Goal: Transaction & Acquisition: Purchase product/service

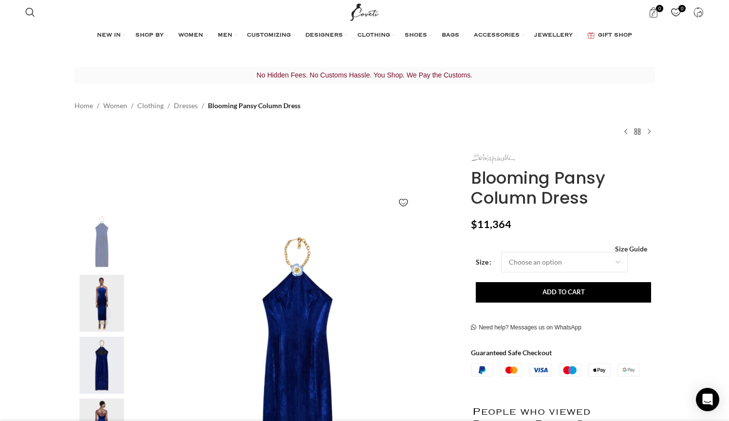
click at [499, 154] on img at bounding box center [493, 158] width 44 height 9
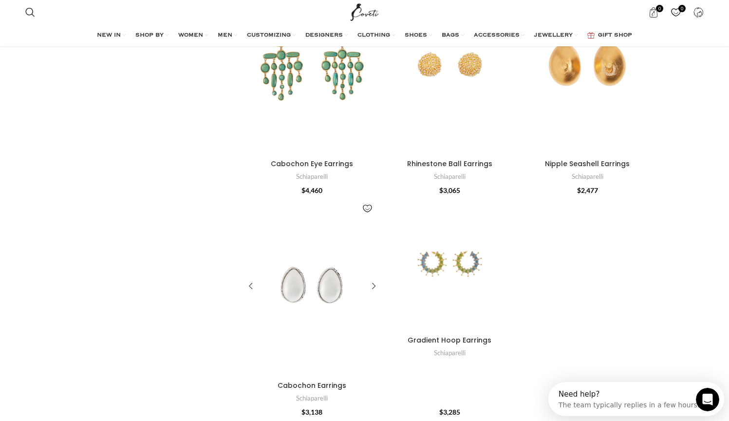
scroll to position [3315, 0]
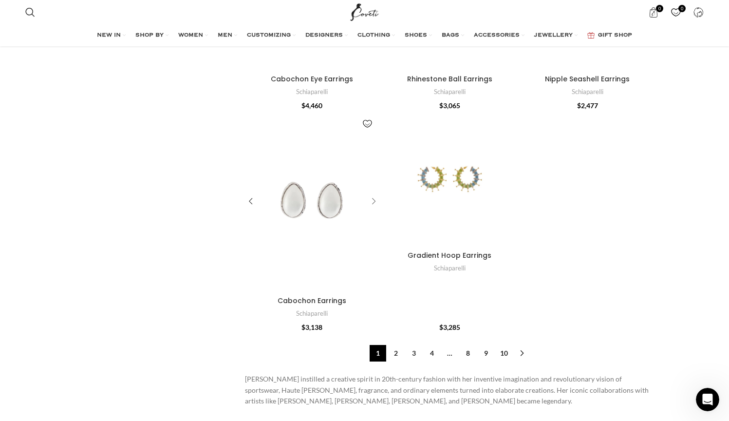
click at [374, 194] on div "Cabochon Earrings" at bounding box center [372, 201] width 15 height 15
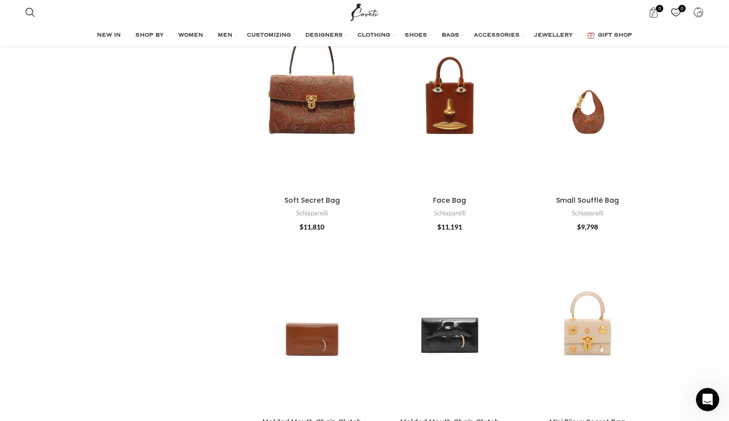
scroll to position [0, 0]
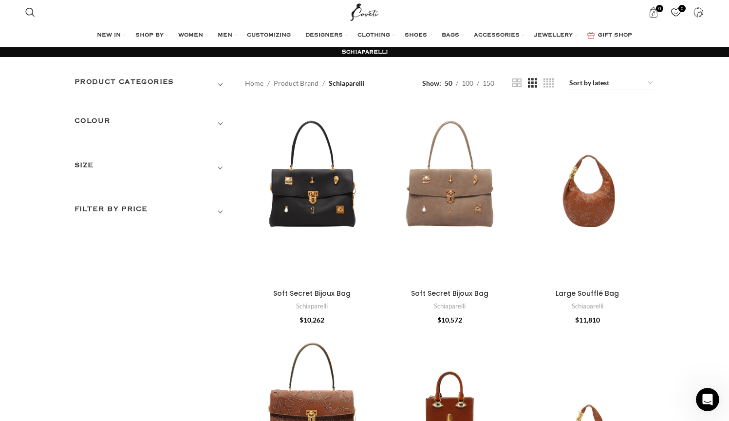
click at [156, 84] on h3 "Product categories" at bounding box center [153, 85] width 156 height 17
click at [92, 119] on link "Women" at bounding box center [147, 124] width 144 height 18
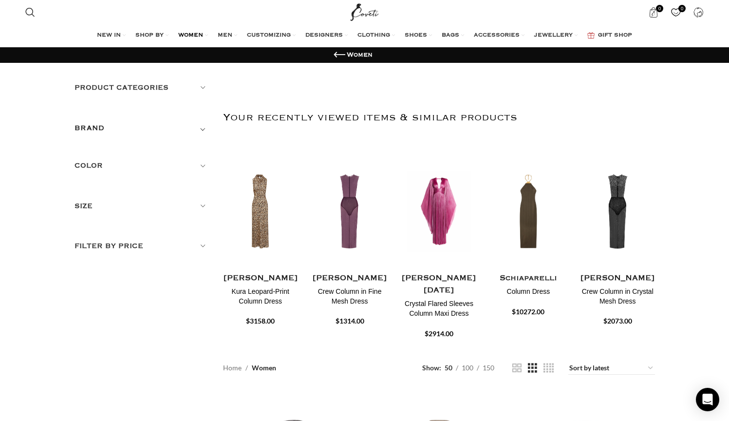
click at [205, 83] on h5 "Product categories" at bounding box center [142, 87] width 134 height 11
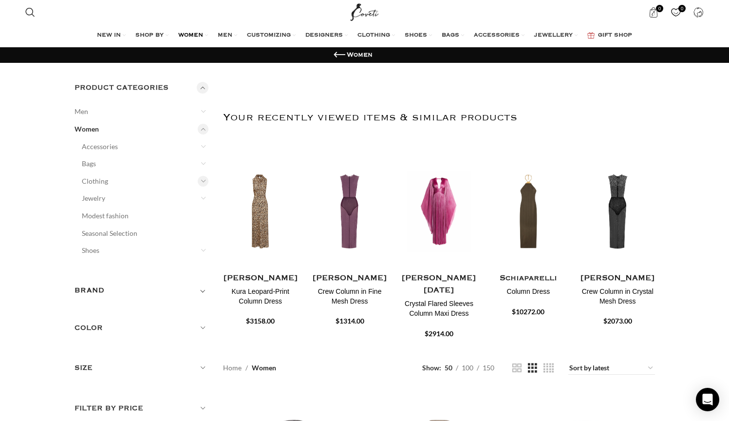
click at [205, 178] on div at bounding box center [203, 181] width 11 height 11
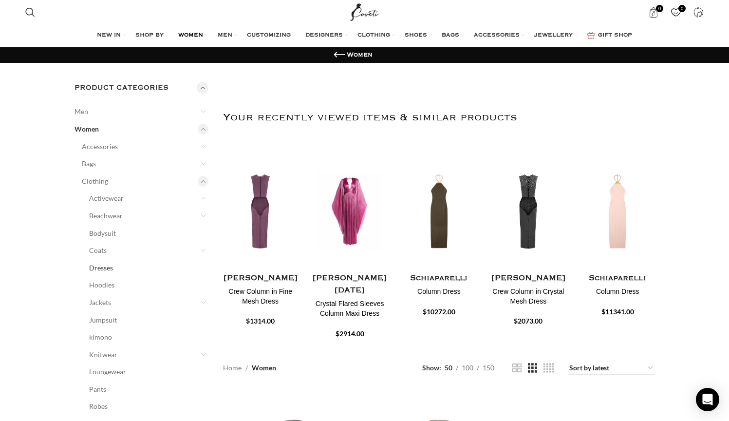
click at [110, 267] on link "Dresses" at bounding box center [143, 268] width 108 height 18
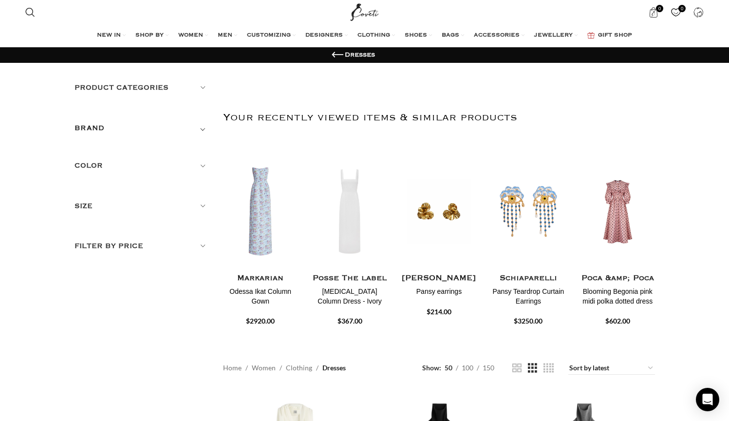
click at [99, 127] on h5 "BRAND" at bounding box center [90, 128] width 30 height 11
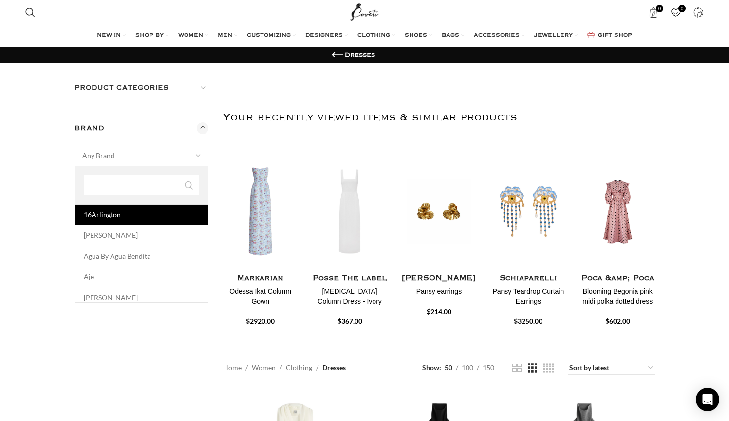
click at [109, 152] on span "Any Brand" at bounding box center [98, 156] width 32 height 8
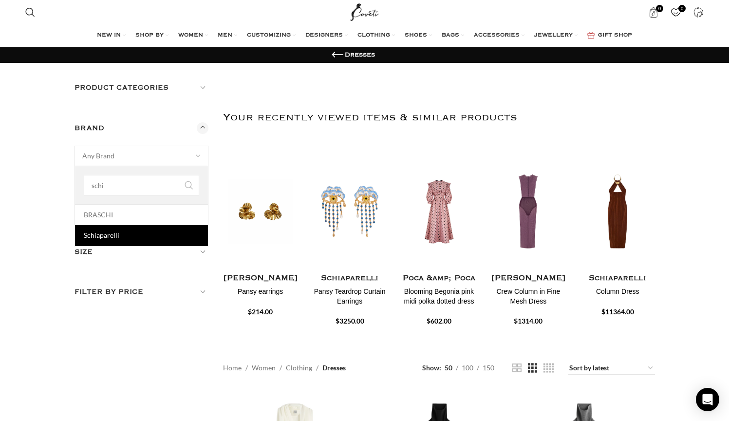
type input "schi"
select select "schiaparelli"
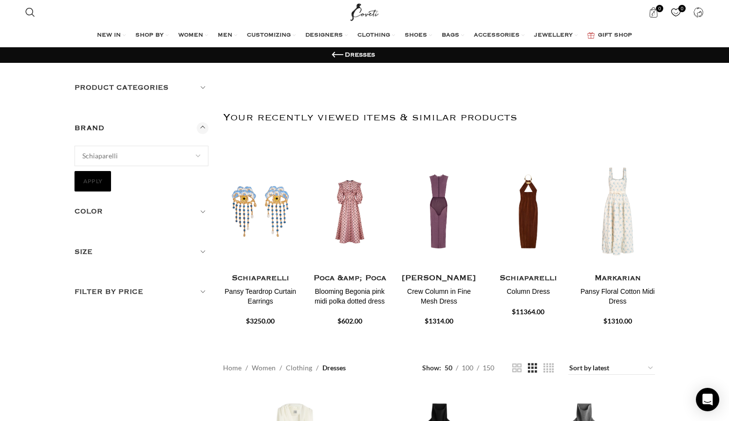
click at [102, 180] on button "Apply" at bounding box center [93, 181] width 37 height 20
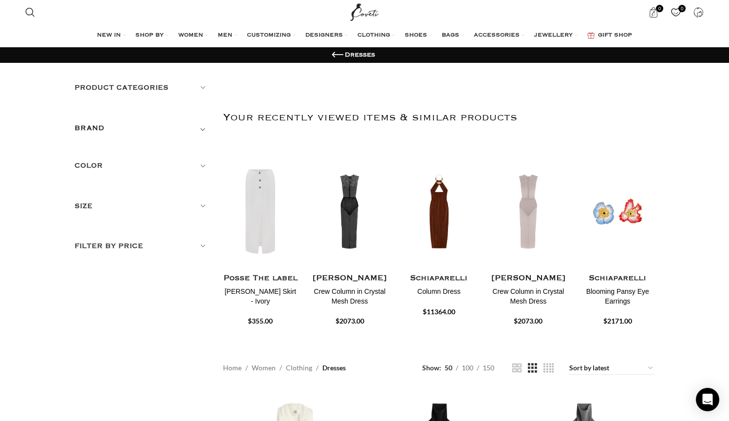
click at [127, 126] on div "BRAND" at bounding box center [142, 131] width 134 height 18
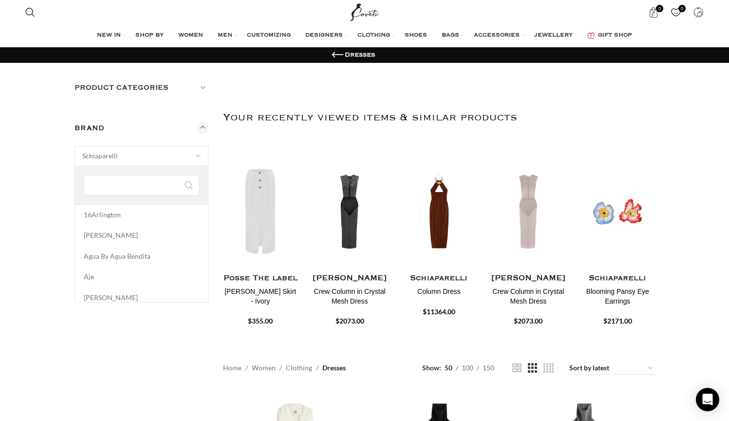
scroll to position [2313, 0]
click at [113, 158] on span "Schiaparelli" at bounding box center [142, 155] width 134 height 19
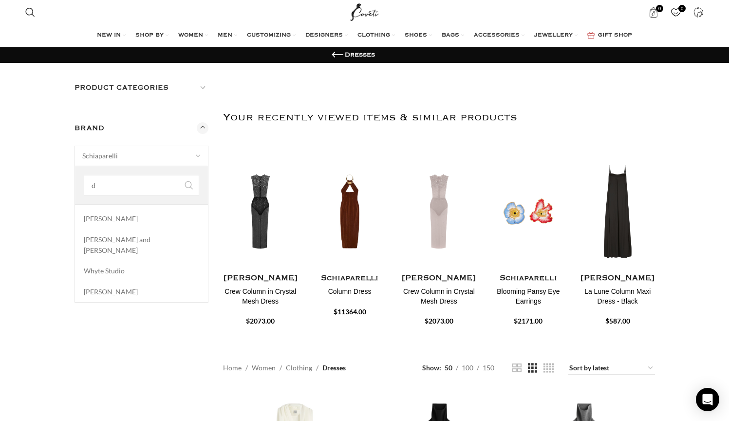
scroll to position [0, 0]
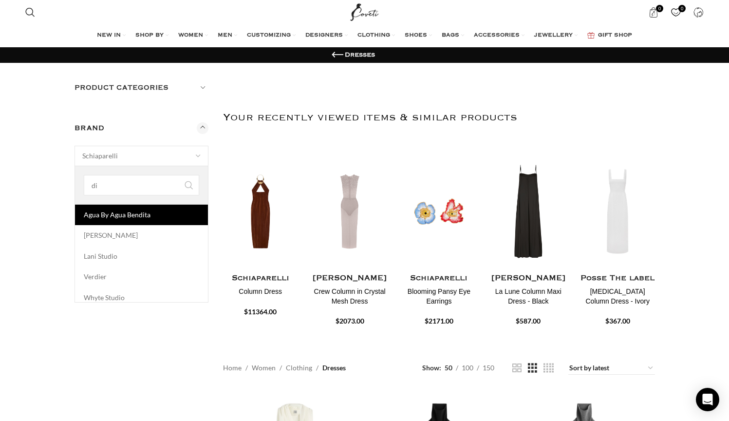
type input "d"
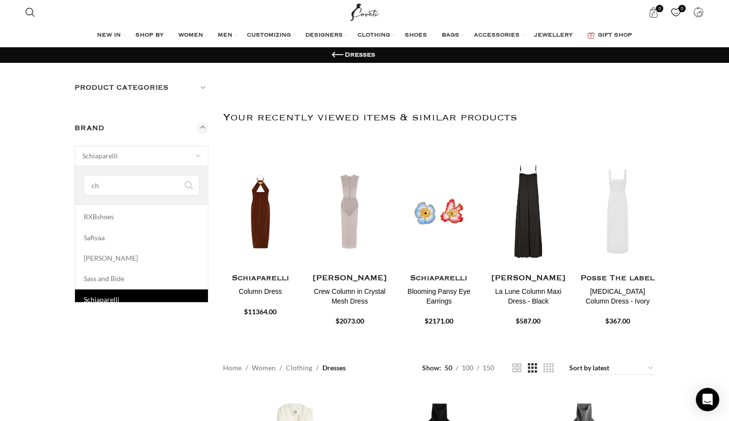
scroll to position [66, 0]
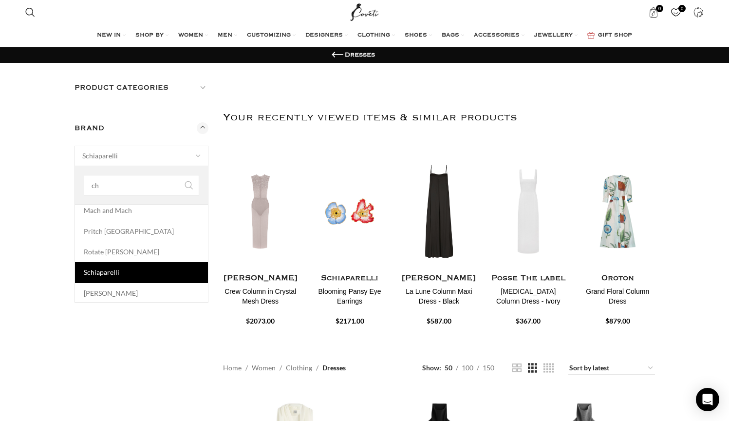
type input "chr"
